Goal: Task Accomplishment & Management: Complete application form

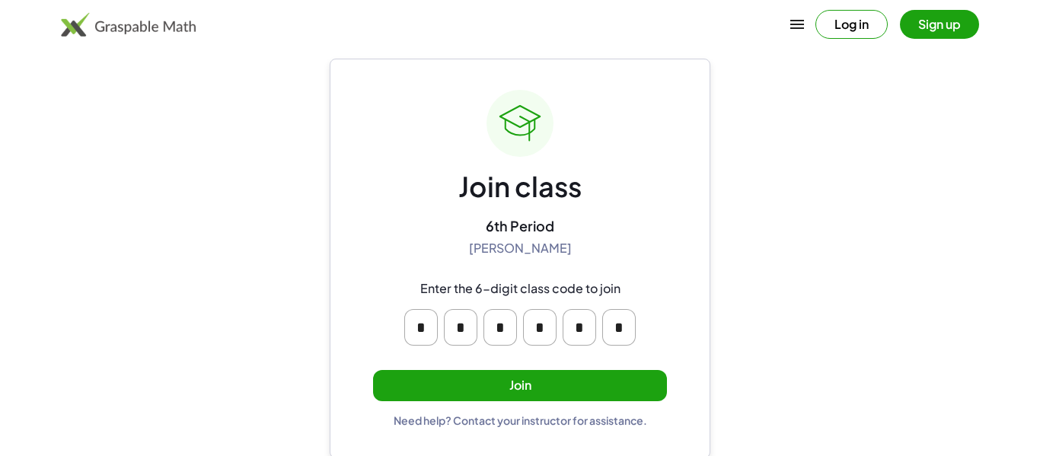
scroll to position [29, 0]
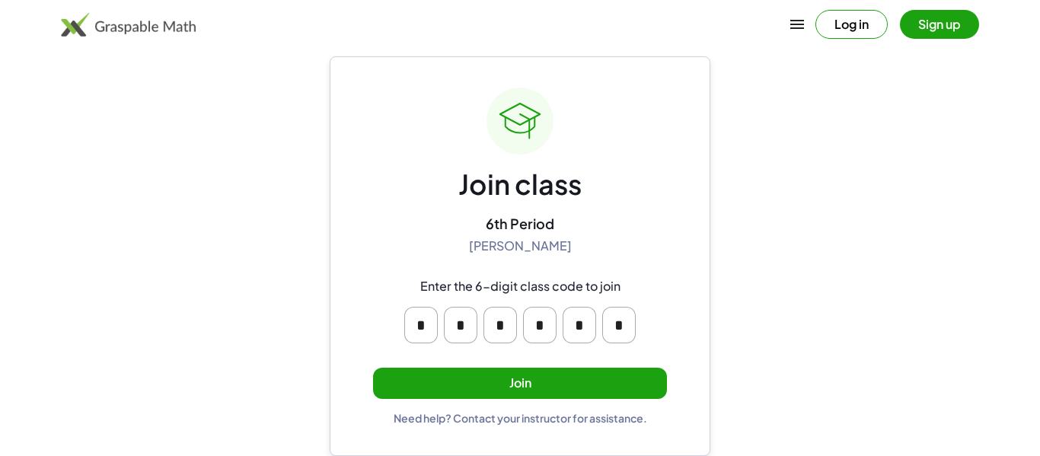
click at [432, 327] on input "*" at bounding box center [420, 325] width 33 height 37
type input "*"
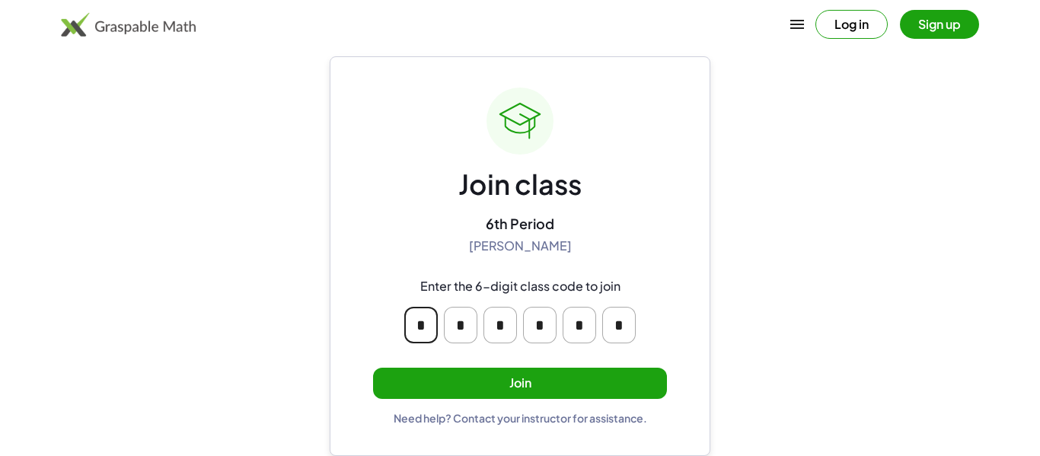
type input "*"
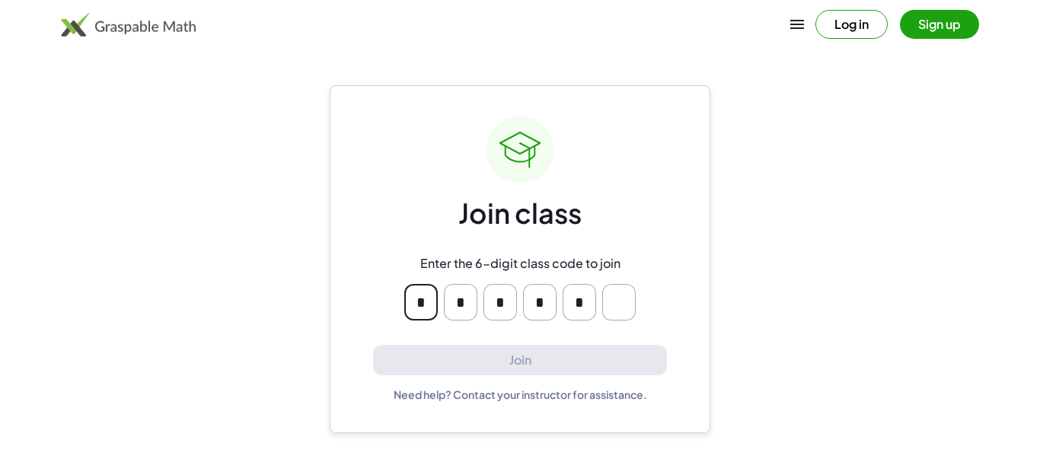
scroll to position [0, 0]
type input "*"
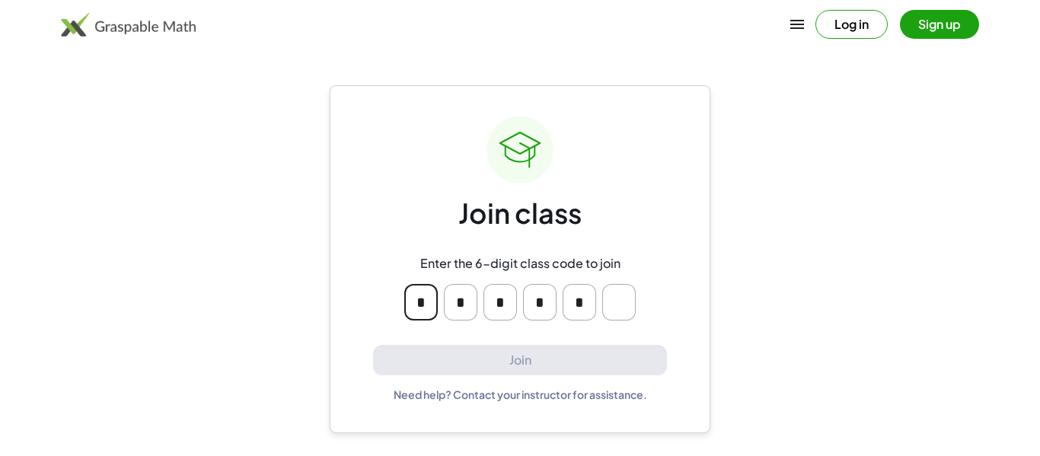
type input "*"
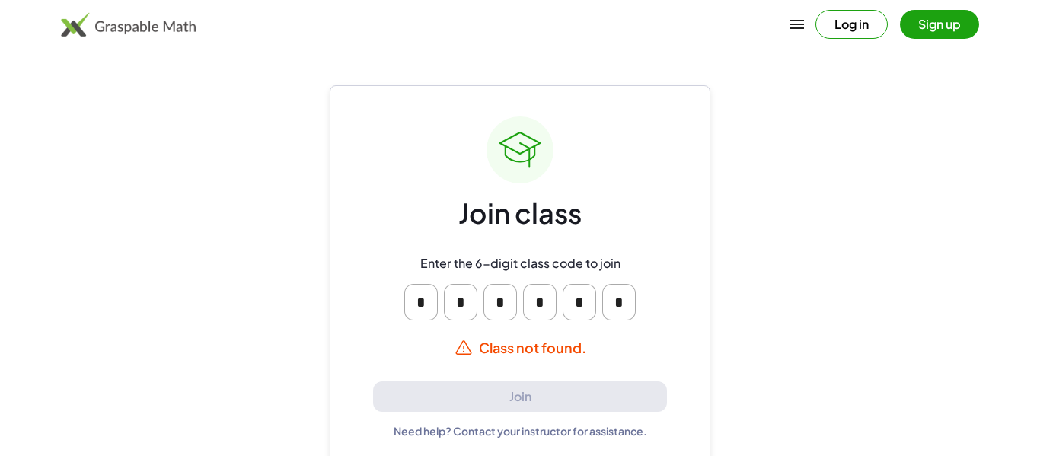
click at [621, 304] on input "*" at bounding box center [618, 302] width 33 height 37
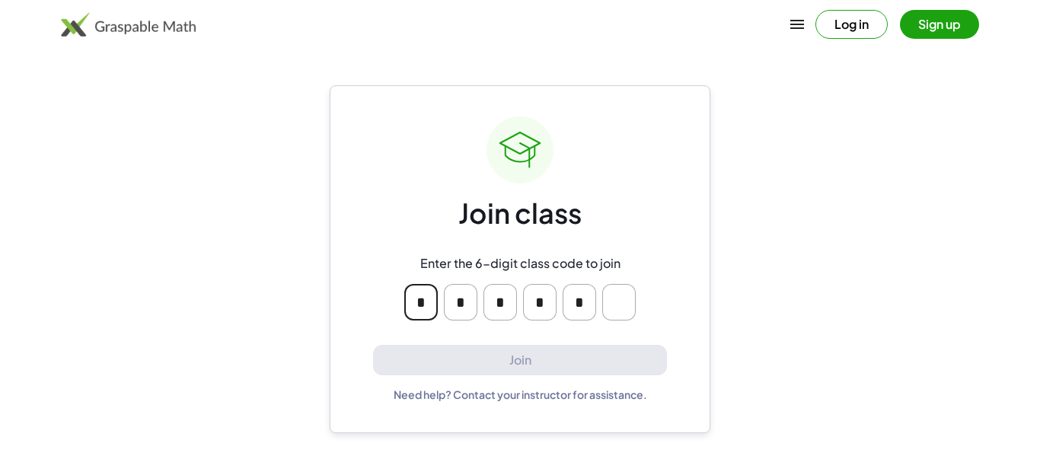
type input "*"
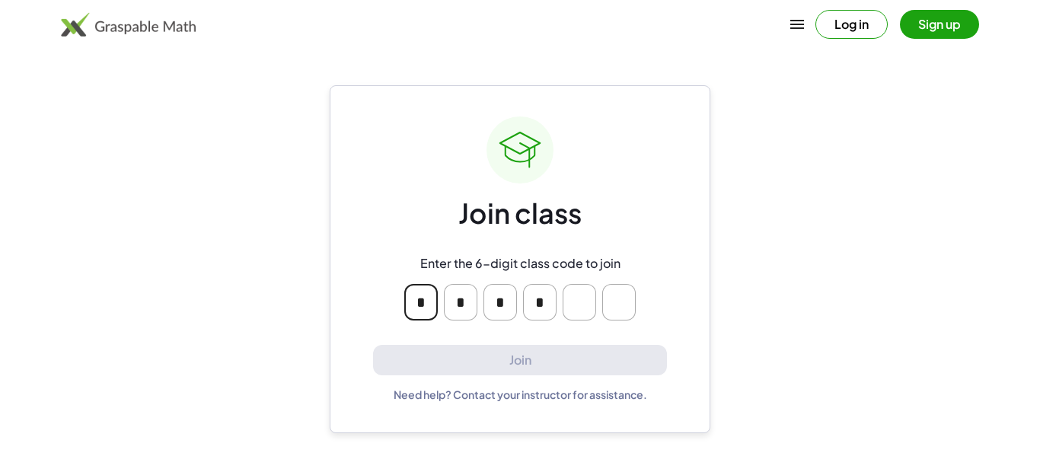
type input "*"
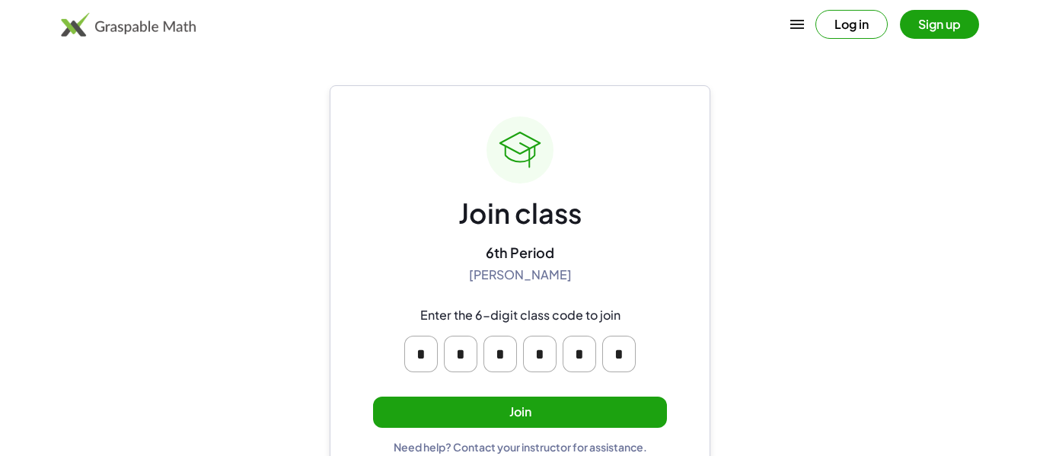
click at [465, 405] on button "Join" at bounding box center [520, 412] width 294 height 31
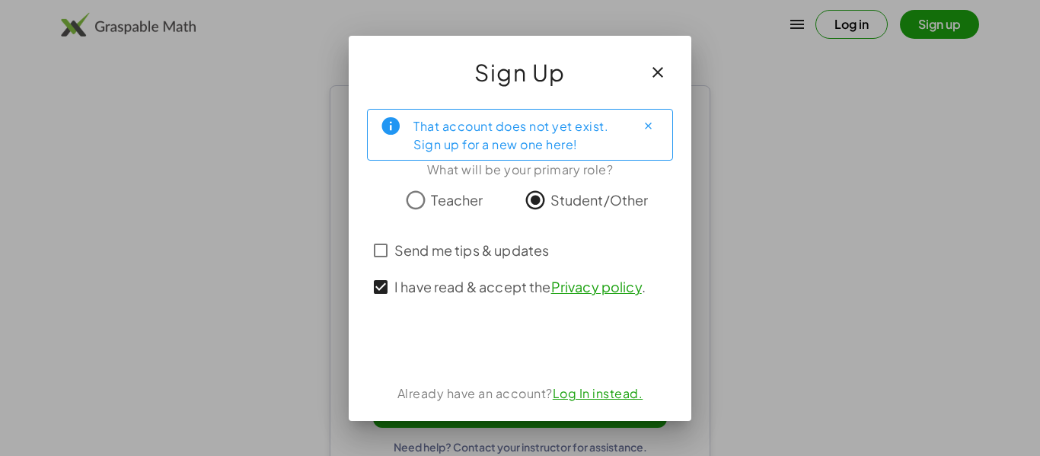
click at [556, 364] on div "That account does not yet exist. Sign up for a new one here! What will be your …" at bounding box center [520, 259] width 343 height 324
